Goal: Task Accomplishment & Management: Complete application form

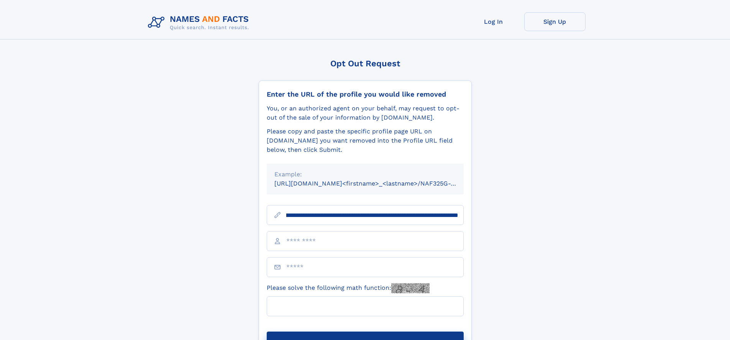
scroll to position [0, 84]
type input "**********"
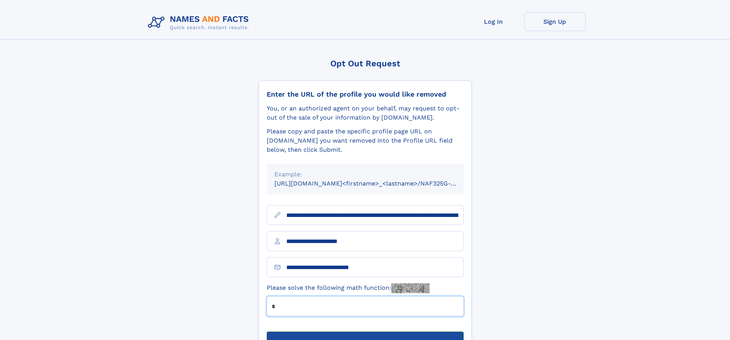
type input "*"
click at [365, 331] on button "Submit Opt Out Request" at bounding box center [365, 343] width 197 height 25
